Goal: Task Accomplishment & Management: Use online tool/utility

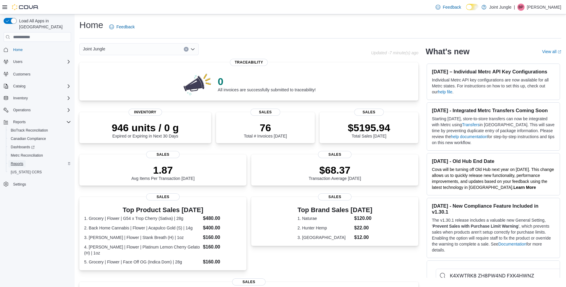
click at [12, 161] on span "Reports" at bounding box center [17, 163] width 13 height 5
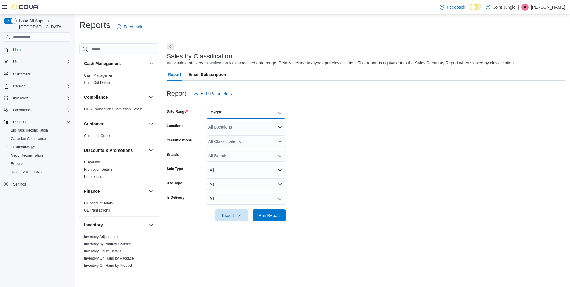
click at [278, 111] on button "[DATE]" at bounding box center [246, 113] width 80 height 12
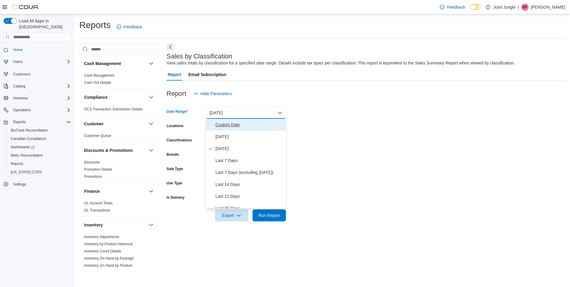
click at [231, 125] on span "Custom Date" at bounding box center [250, 124] width 68 height 7
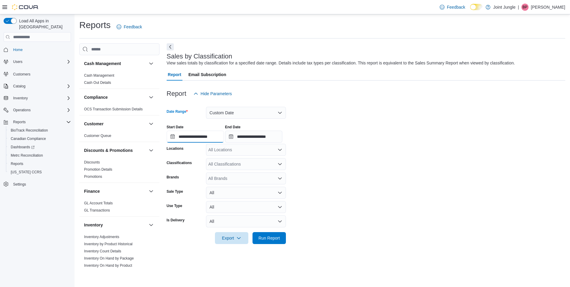
click at [175, 137] on input "**********" at bounding box center [195, 137] width 57 height 12
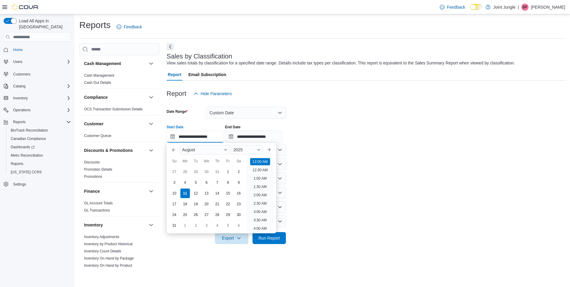
scroll to position [18, 0]
click at [173, 150] on button "Previous Month" at bounding box center [174, 150] width 10 height 10
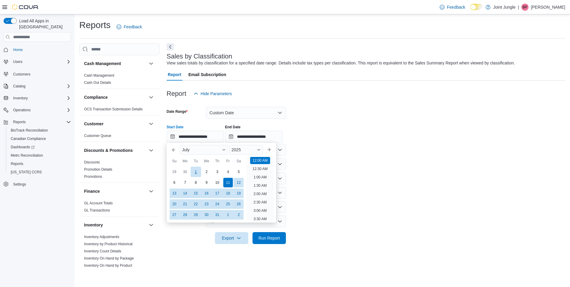
click at [195, 169] on div "1" at bounding box center [196, 171] width 10 height 10
type input "**********"
click at [236, 135] on input "**********" at bounding box center [253, 137] width 57 height 12
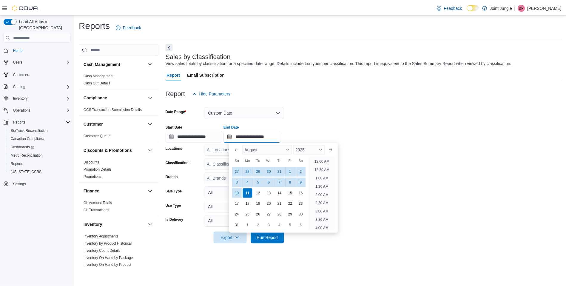
scroll to position [328, 0]
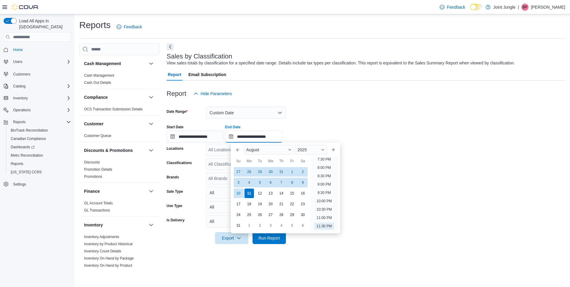
click at [236, 136] on input "**********" at bounding box center [253, 137] width 57 height 12
click at [281, 170] on div "31" at bounding box center [281, 171] width 10 height 10
type input "**********"
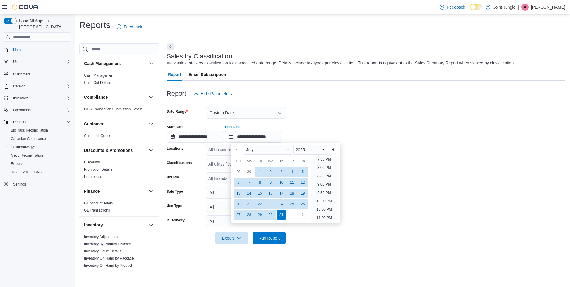
click at [341, 249] on div at bounding box center [366, 247] width 399 height 7
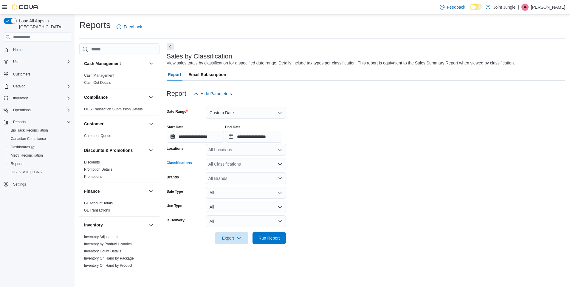
click at [280, 165] on icon "Open list of options" at bounding box center [280, 164] width 4 height 2
click at [235, 184] on div "Flower" at bounding box center [246, 183] width 73 height 6
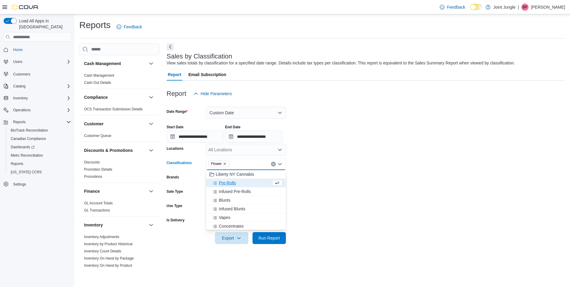
click at [235, 184] on span "Pre-Rolls" at bounding box center [227, 183] width 17 height 6
click at [235, 184] on span "Infused Pre-Rolls" at bounding box center [235, 183] width 32 height 6
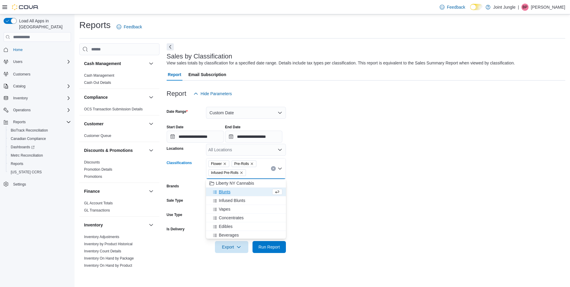
click at [226, 193] on span "Blunts" at bounding box center [225, 192] width 12 height 6
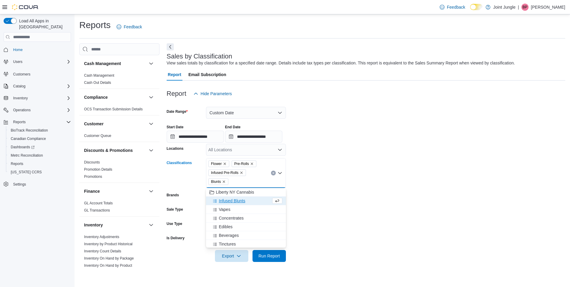
click at [228, 201] on span "Infused Blunts" at bounding box center [232, 201] width 27 height 6
click at [224, 202] on span "Vapes" at bounding box center [225, 201] width 12 height 6
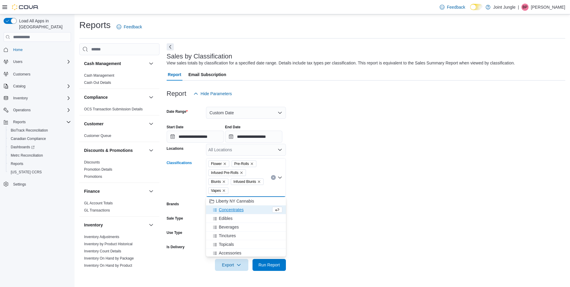
click at [225, 211] on span "Concentrates" at bounding box center [231, 210] width 25 height 6
click at [224, 211] on span "Edibles" at bounding box center [226, 210] width 14 height 6
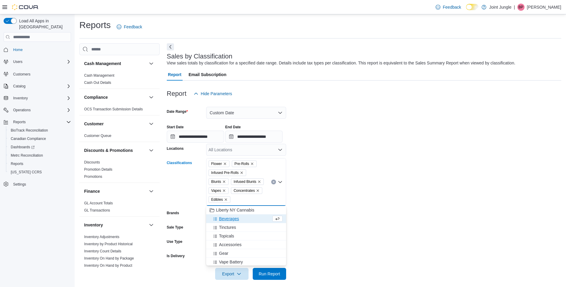
click at [224, 220] on span "Beverages" at bounding box center [229, 219] width 20 height 6
click at [222, 220] on span "Tinctures" at bounding box center [227, 219] width 17 height 6
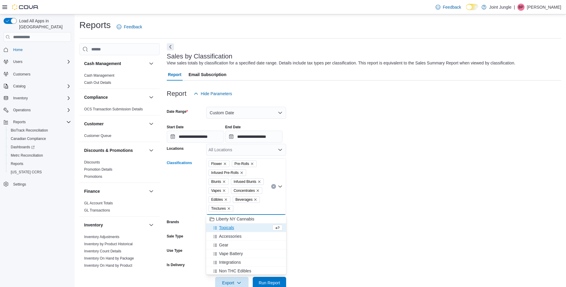
click at [223, 229] on span "Topicals" at bounding box center [226, 228] width 15 height 6
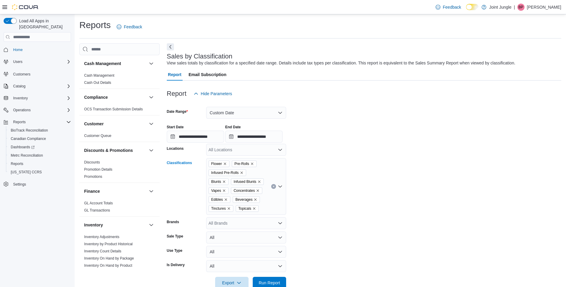
scroll to position [14, 0]
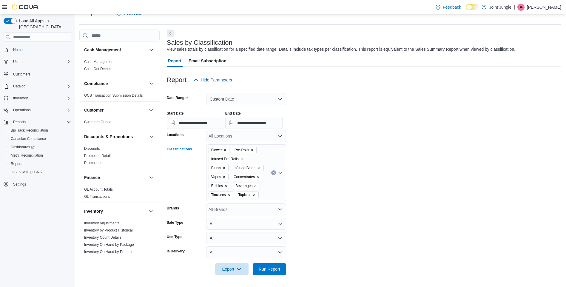
click at [279, 173] on icon "Open list of options" at bounding box center [280, 172] width 5 height 5
click at [360, 226] on form "**********" at bounding box center [364, 180] width 394 height 189
drag, startPoint x: 273, startPoint y: 267, endPoint x: 185, endPoint y: 274, distance: 88.6
click at [273, 267] on span "Run Report" at bounding box center [269, 269] width 21 height 6
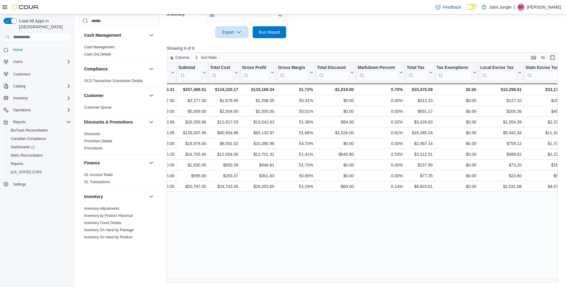
scroll to position [0, 173]
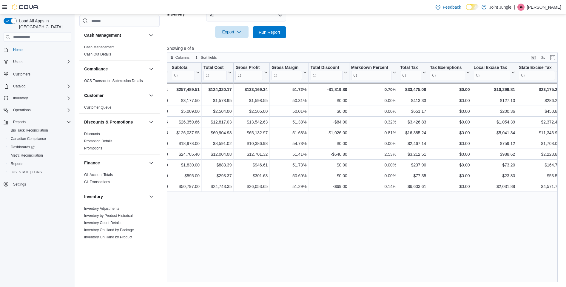
click at [229, 30] on span "Export" at bounding box center [232, 32] width 26 height 12
drag, startPoint x: 233, startPoint y: 42, endPoint x: 227, endPoint y: 57, distance: 16.5
click at [233, 43] on span "Export to Excel" at bounding box center [232, 44] width 27 height 5
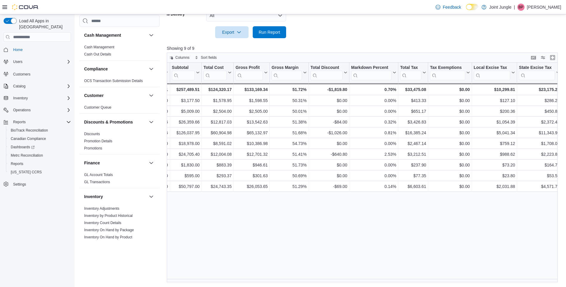
click at [552, 8] on p "[PERSON_NAME]" at bounding box center [544, 7] width 34 height 7
click at [528, 57] on span "Sign Out" at bounding box center [523, 59] width 16 height 6
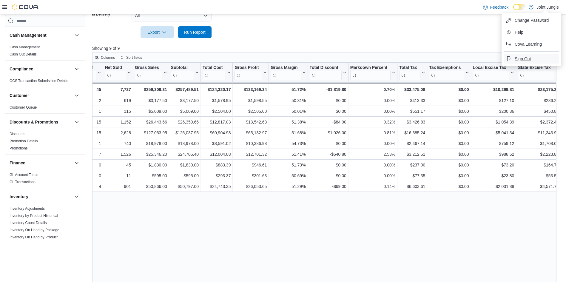
scroll to position [0, 99]
